Goal: Book appointment/travel/reservation

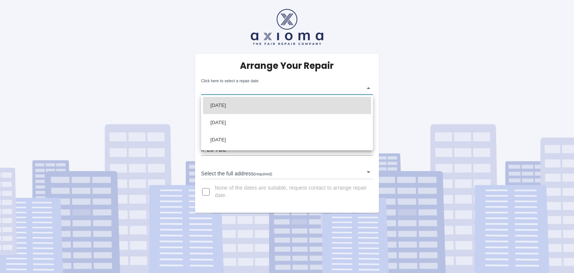
click at [367, 89] on body "Arrange Your Repair Click here to select a repair date ​ Phone Number   * 07867…" at bounding box center [287, 136] width 574 height 273
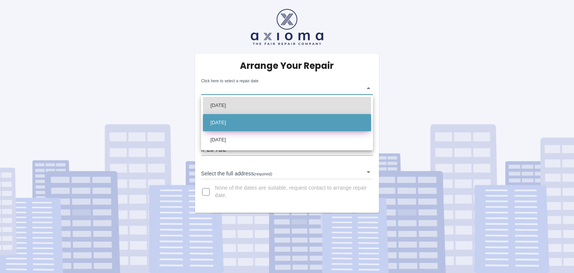
click at [229, 125] on li "[DATE]" at bounding box center [287, 122] width 168 height 17
type input "[DATE]T00:00:00.000Z"
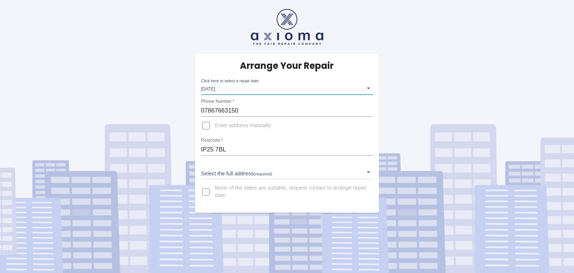
click at [369, 170] on body "Arrange Your Repair Click here to select a repair date [DATE] [DATE]T00:00:00.0…" at bounding box center [287, 136] width 574 height 273
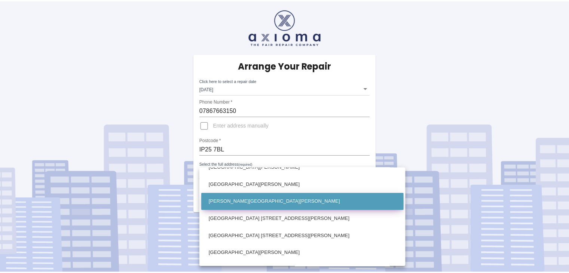
scroll to position [598, 0]
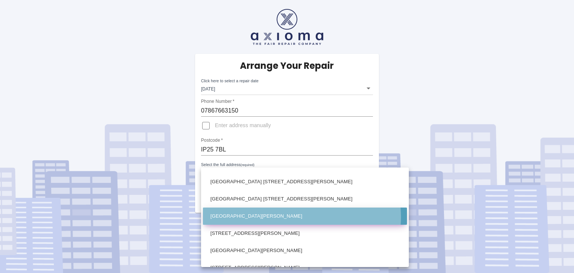
click at [302, 217] on li "[GEOGRAPHIC_DATA][PERSON_NAME]" at bounding box center [305, 215] width 204 height 17
type input "[GEOGRAPHIC_DATA][PERSON_NAME]"
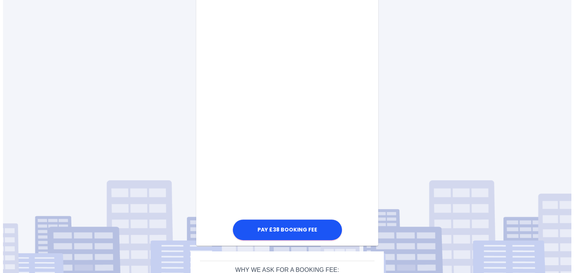
scroll to position [382, 0]
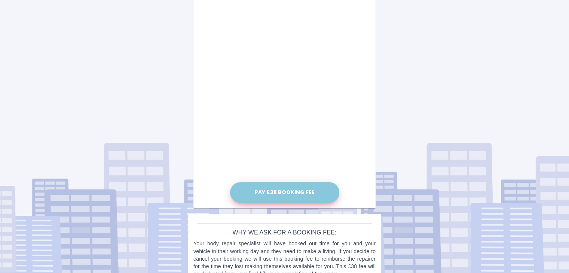
click at [291, 193] on button "Pay £38 Booking Fee" at bounding box center [284, 192] width 109 height 21
